Goal: Task Accomplishment & Management: Use online tool/utility

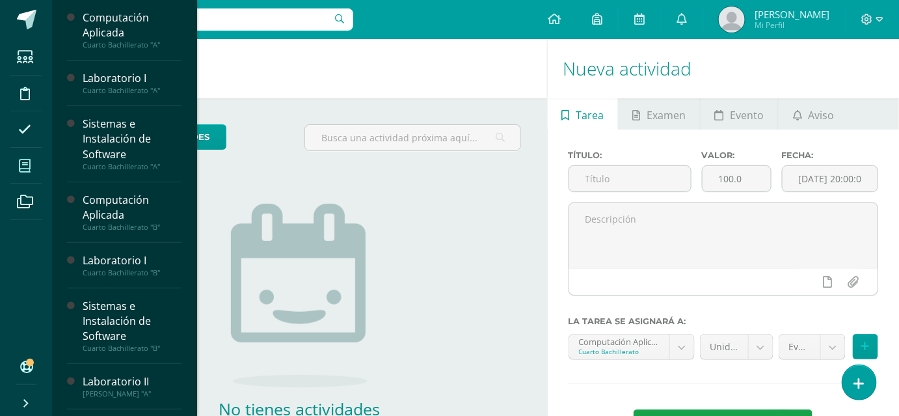
click at [16, 167] on span at bounding box center [24, 165] width 29 height 29
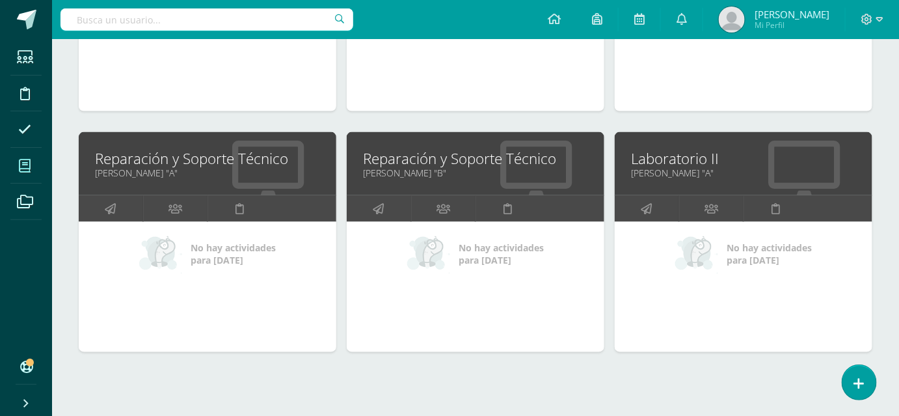
scroll to position [631, 0]
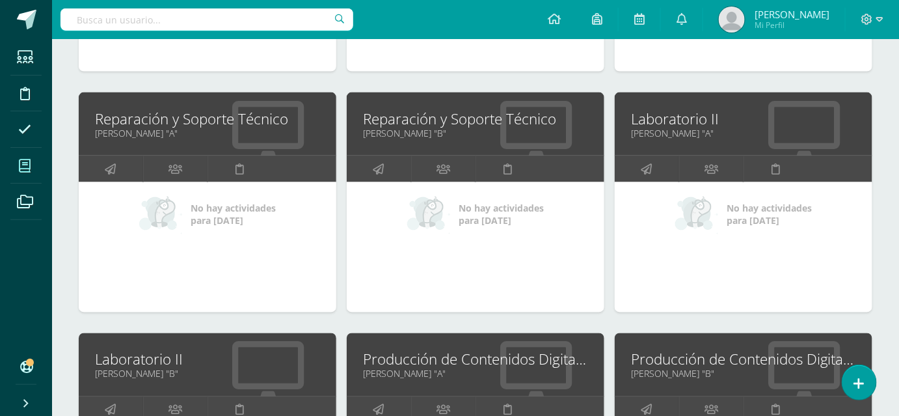
click at [128, 366] on link "Laboratorio II" at bounding box center [207, 359] width 225 height 20
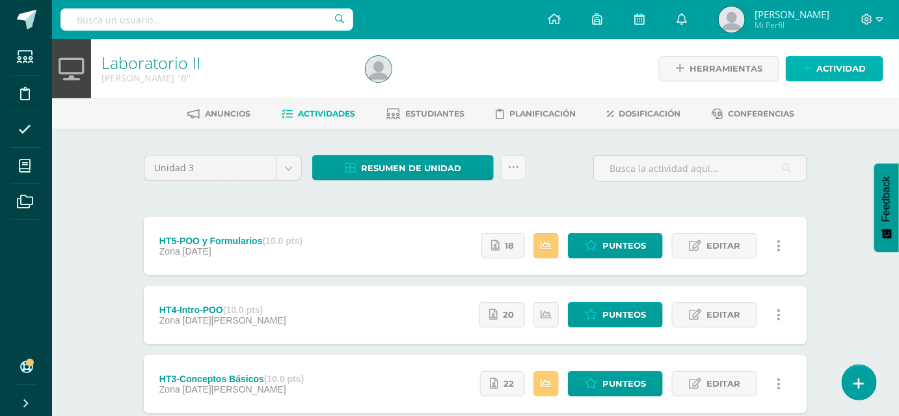
click at [814, 65] on link "Actividad" at bounding box center [835, 68] width 98 height 25
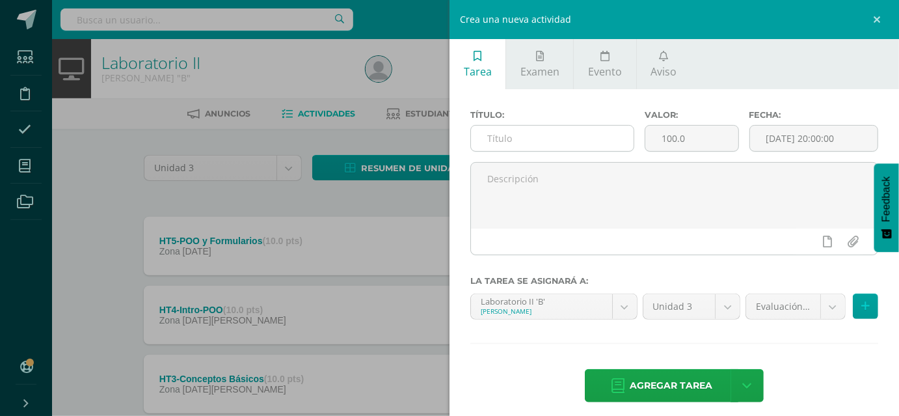
click at [606, 144] on input "text" at bounding box center [552, 138] width 163 height 25
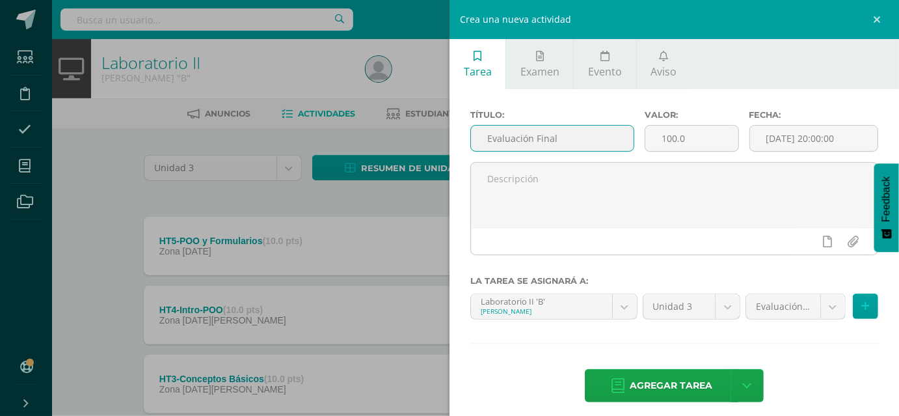
type input "Evaluación Final"
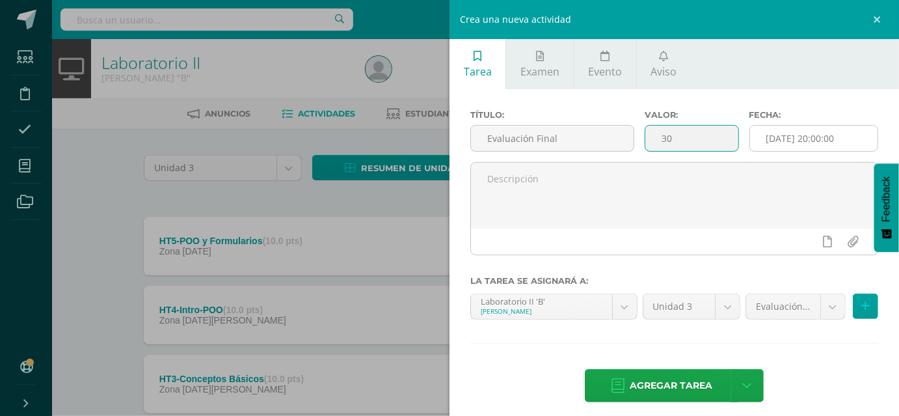
type input "30"
click at [803, 136] on input "[DATE] 20:00:00" at bounding box center [814, 138] width 128 height 25
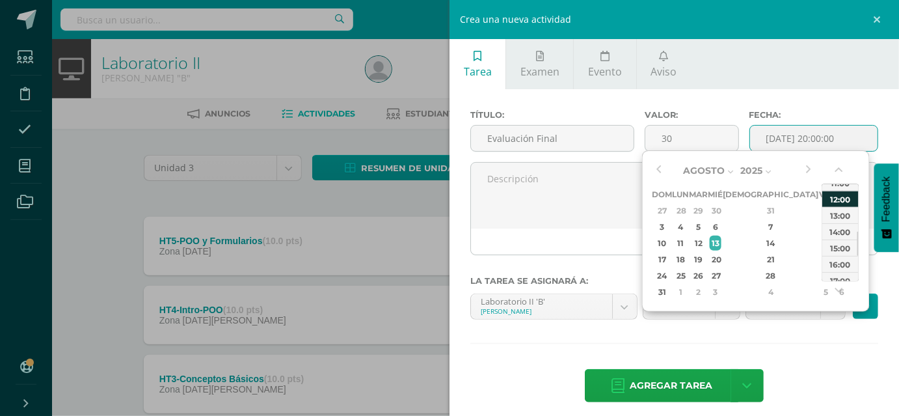
click at [840, 199] on div "12:00" at bounding box center [840, 199] width 36 height 16
type input "2025-08-13 12:00"
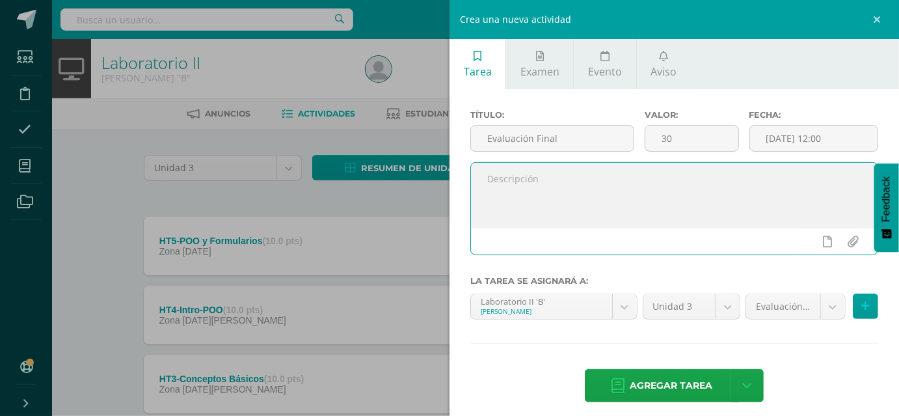
drag, startPoint x: 835, startPoint y: 206, endPoint x: 561, endPoint y: 202, distance: 273.9
click at [561, 202] on textarea at bounding box center [674, 195] width 407 height 65
click at [770, 310] on body "Estudiantes Disciplina Asistencia Mis cursos Archivos Soporte Centro de ayuda Ú…" at bounding box center [449, 319] width 899 height 638
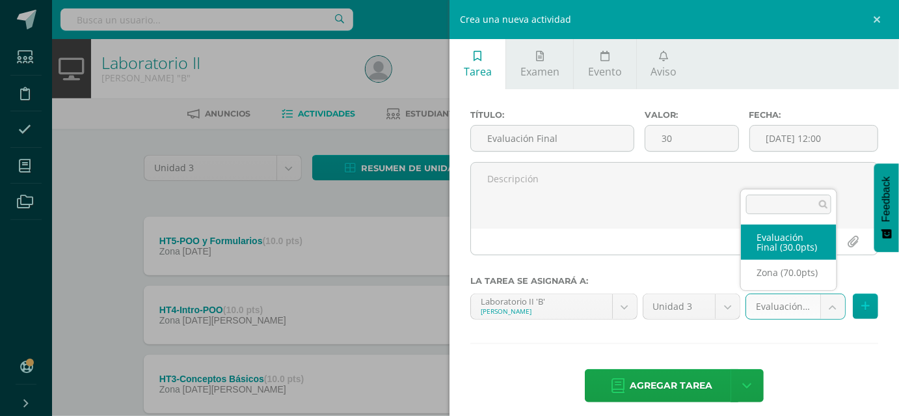
click at [770, 310] on body "Estudiantes Disciplina Asistencia Mis cursos Archivos Soporte Centro de ayuda Ú…" at bounding box center [449, 319] width 899 height 638
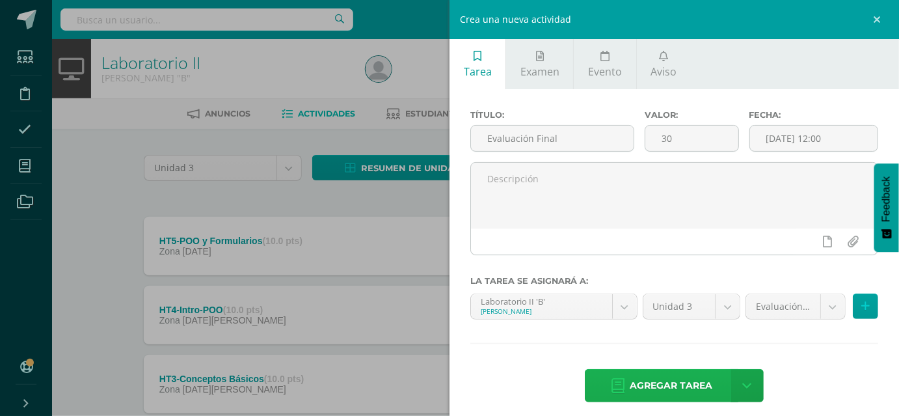
click at [675, 375] on span "Agregar tarea" at bounding box center [671, 386] width 83 height 32
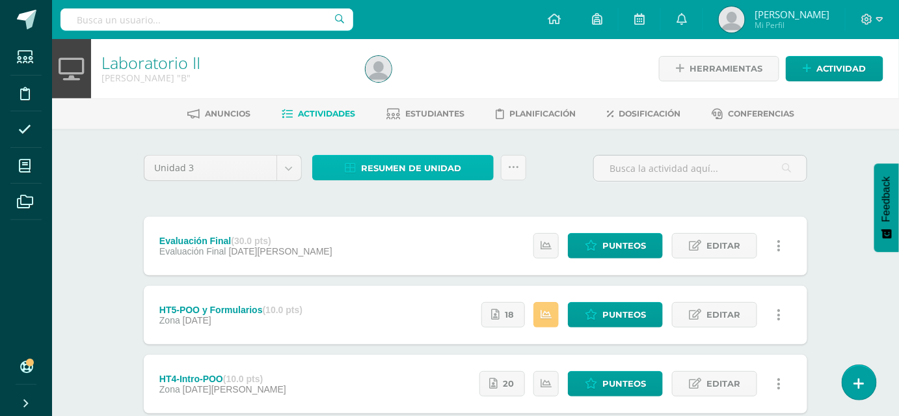
click at [428, 169] on span "Resumen de unidad" at bounding box center [411, 168] width 100 height 24
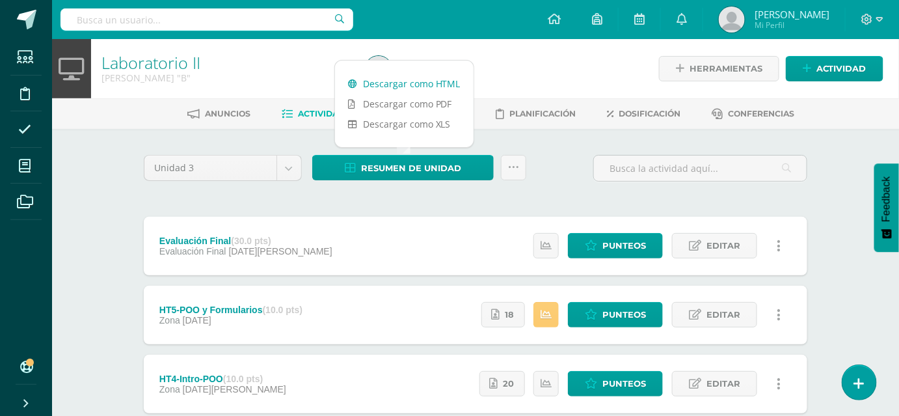
click at [435, 85] on link "Descargar como HTML" at bounding box center [404, 84] width 139 height 20
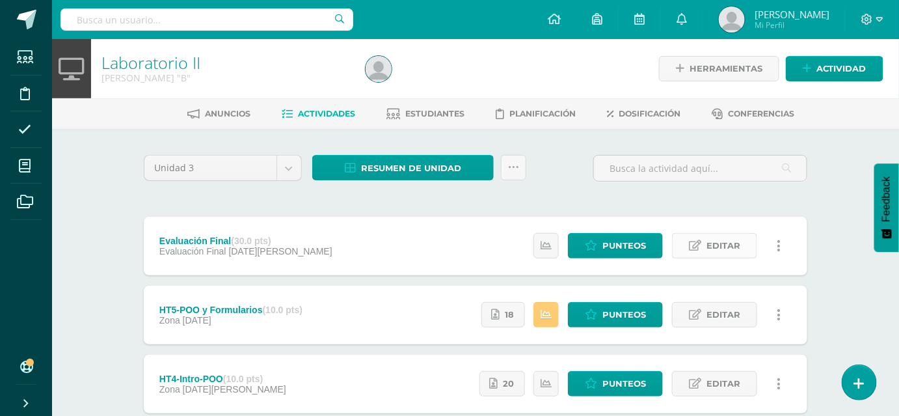
click at [687, 242] on link "Editar" at bounding box center [714, 245] width 85 height 25
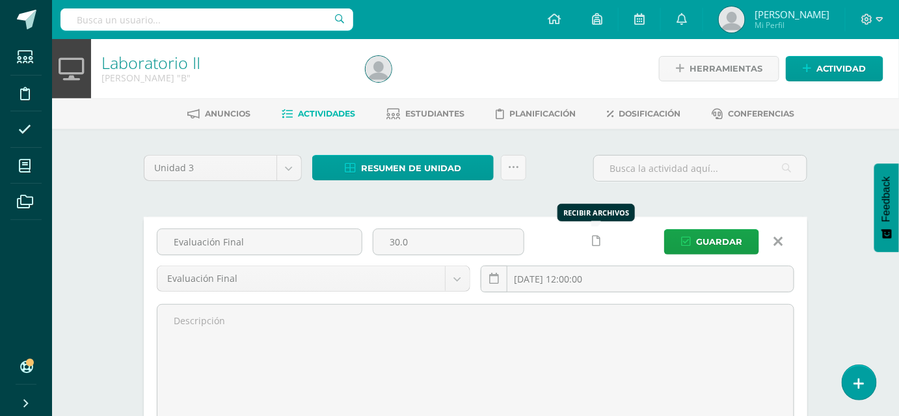
click at [589, 235] on link at bounding box center [596, 240] width 25 height 25
click at [571, 237] on icon at bounding box center [570, 240] width 11 height 11
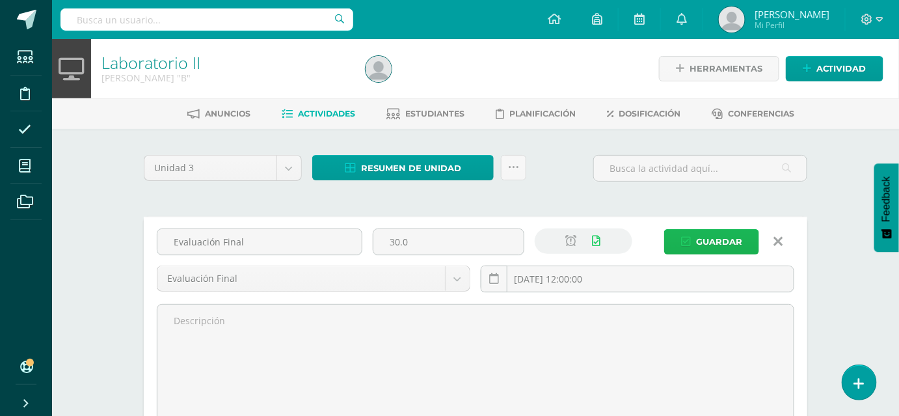
click at [700, 239] on span "Guardar" at bounding box center [719, 242] width 46 height 24
